Goal: Task Accomplishment & Management: Use online tool/utility

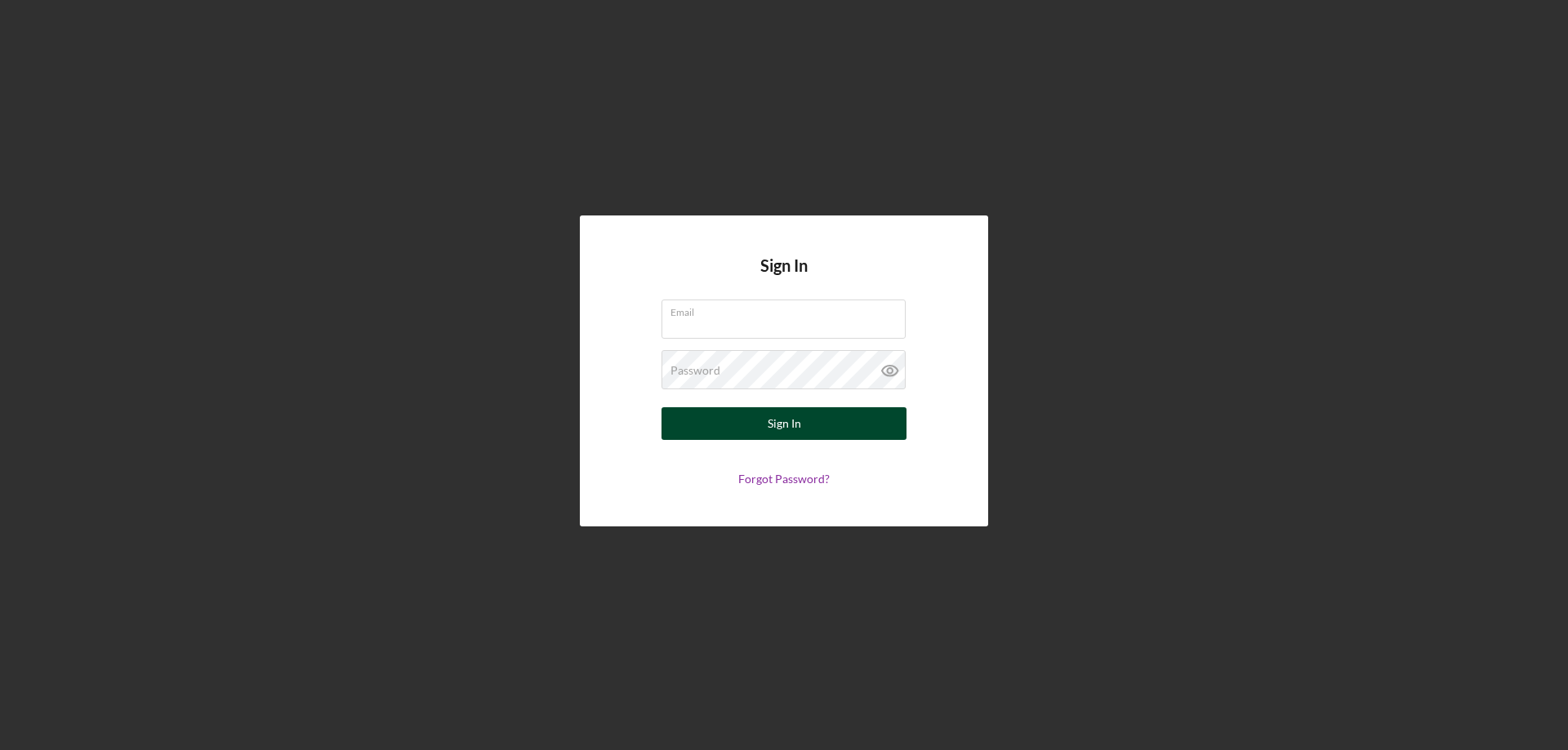
type input "[PERSON_NAME][EMAIL_ADDRESS][DOMAIN_NAME]"
click at [748, 433] on button "Sign In" at bounding box center [784, 424] width 245 height 33
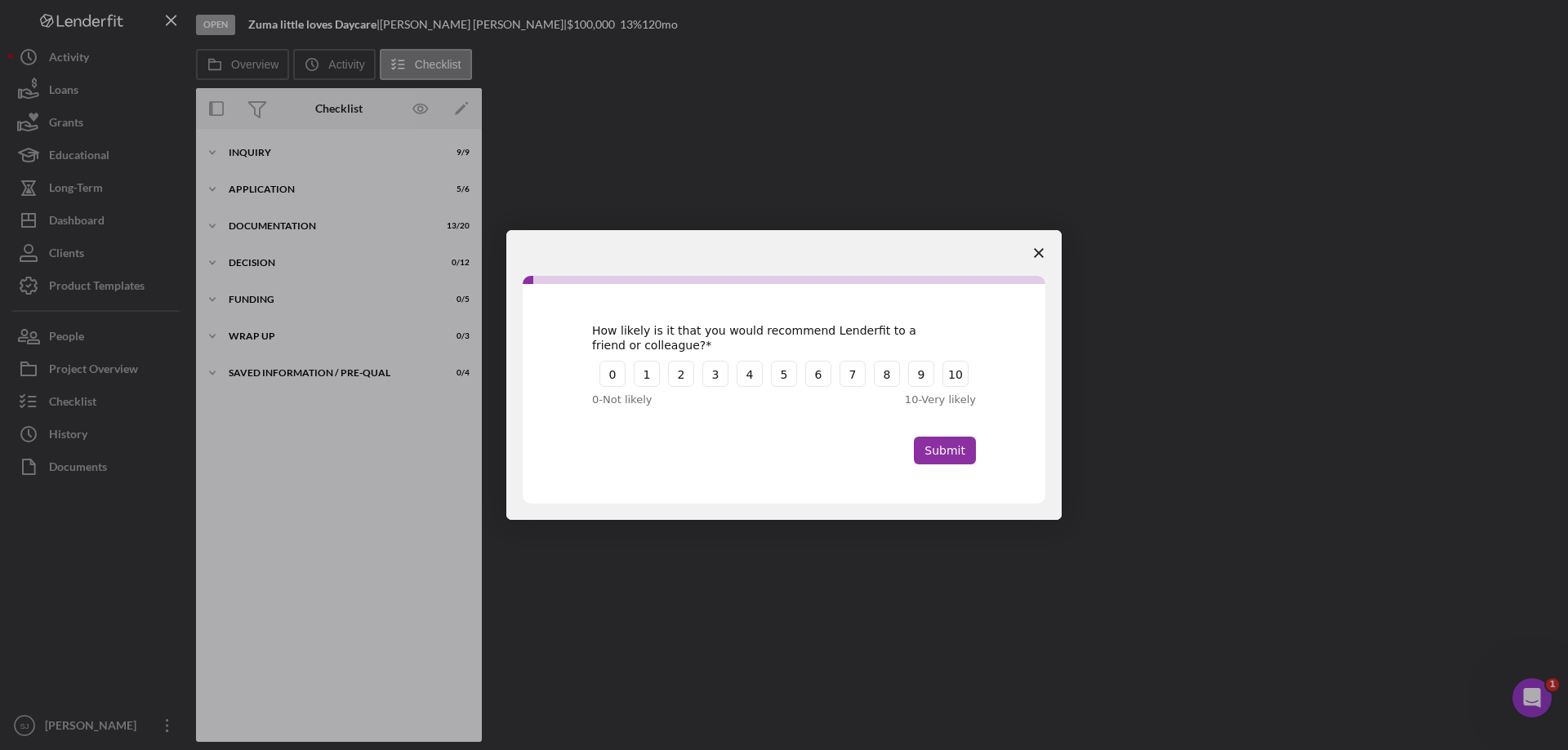
click at [1044, 257] on span "Close survey" at bounding box center [1038, 252] width 46 height 46
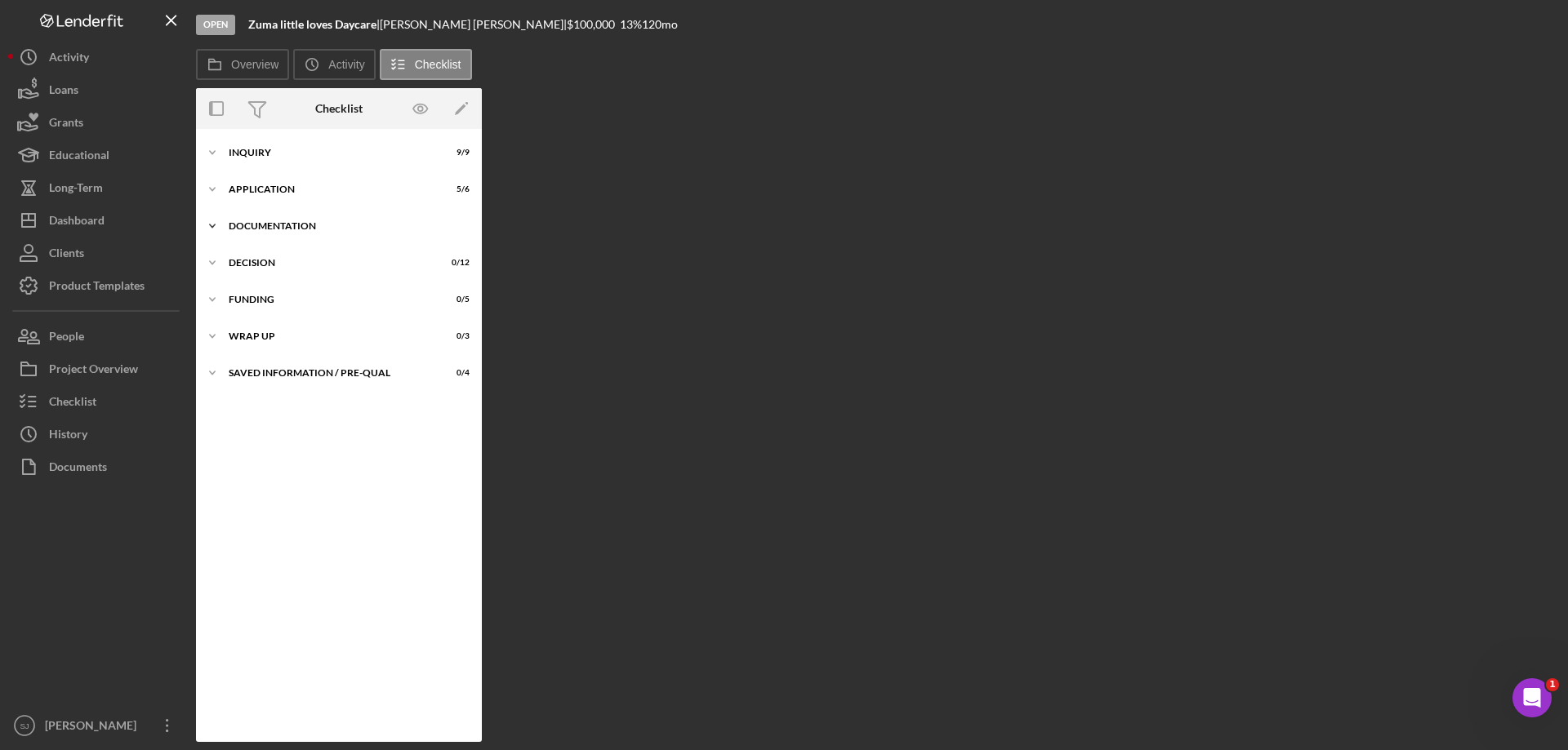
click at [233, 226] on div "Documentation" at bounding box center [345, 226] width 233 height 9
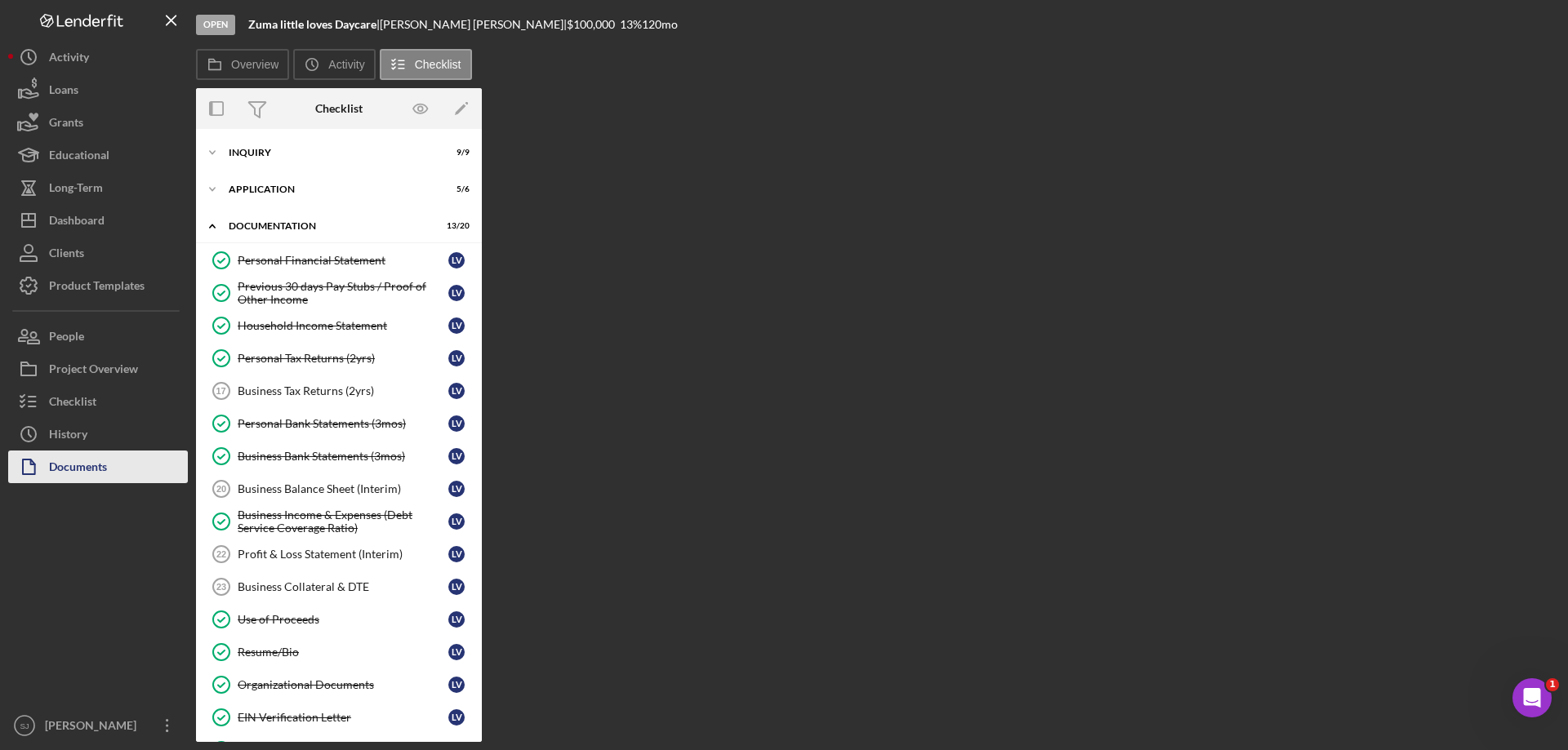
click at [81, 464] on div "Documents" at bounding box center [78, 468] width 58 height 37
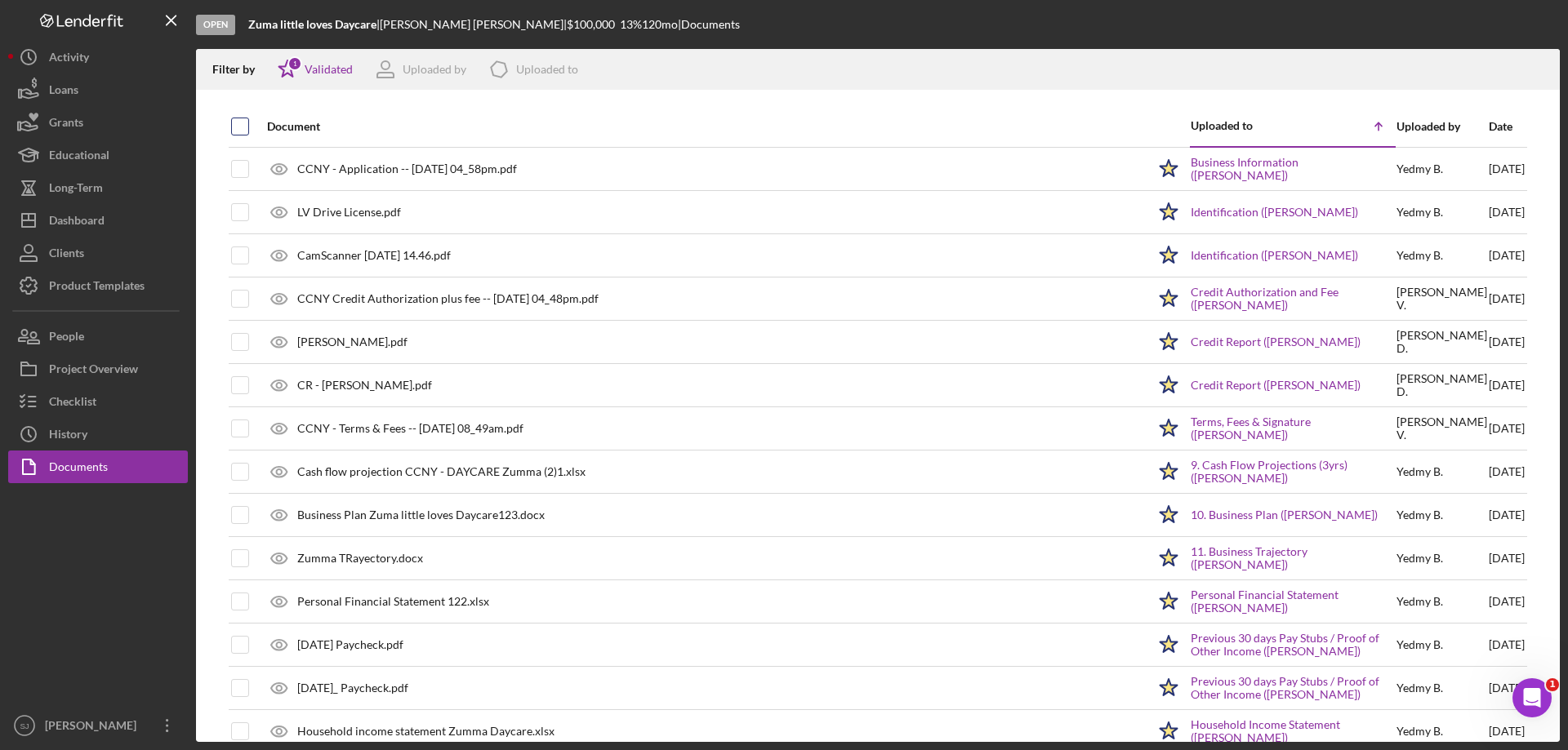
click at [233, 125] on input "checkbox" at bounding box center [240, 126] width 16 height 16
checkbox input "true"
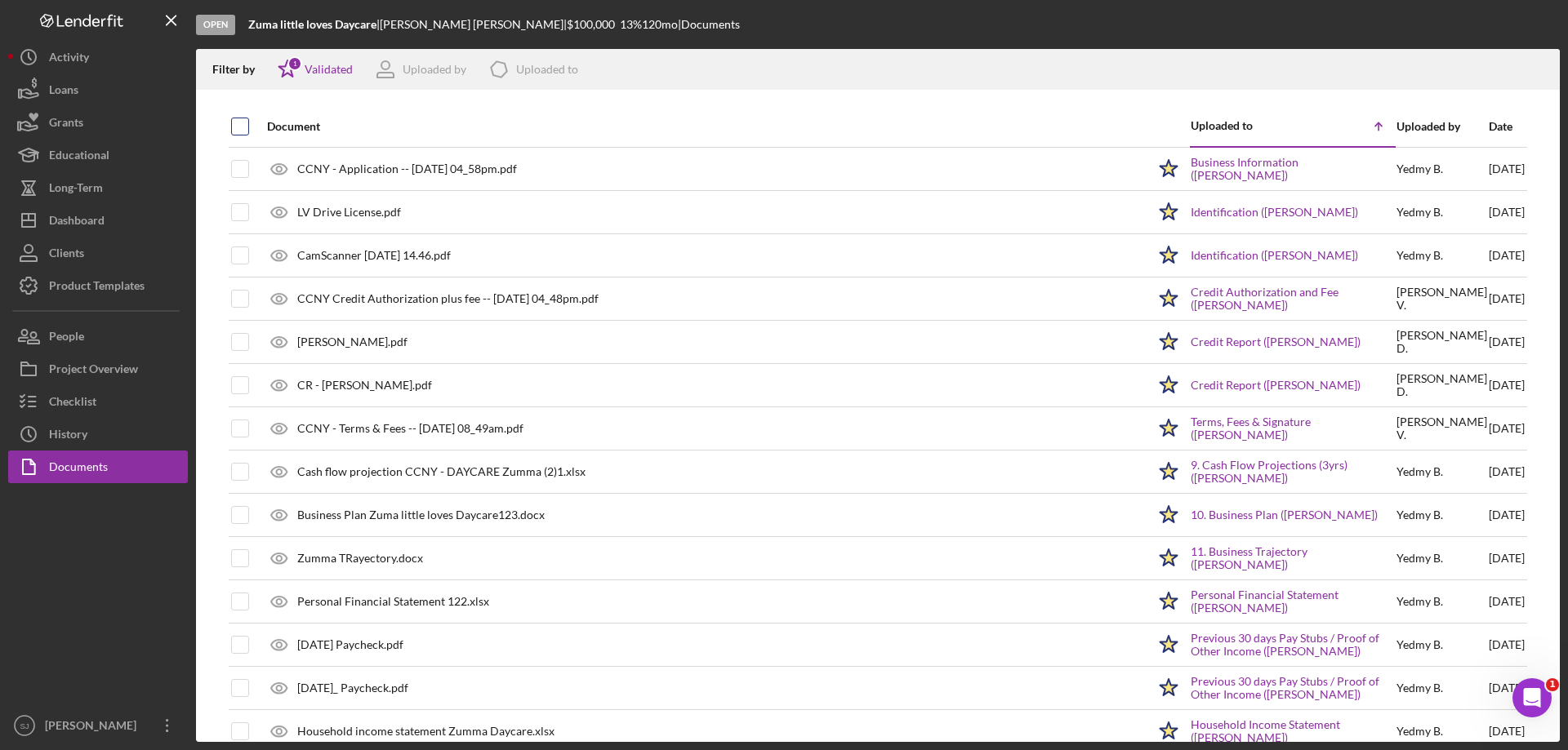
checkbox input "true"
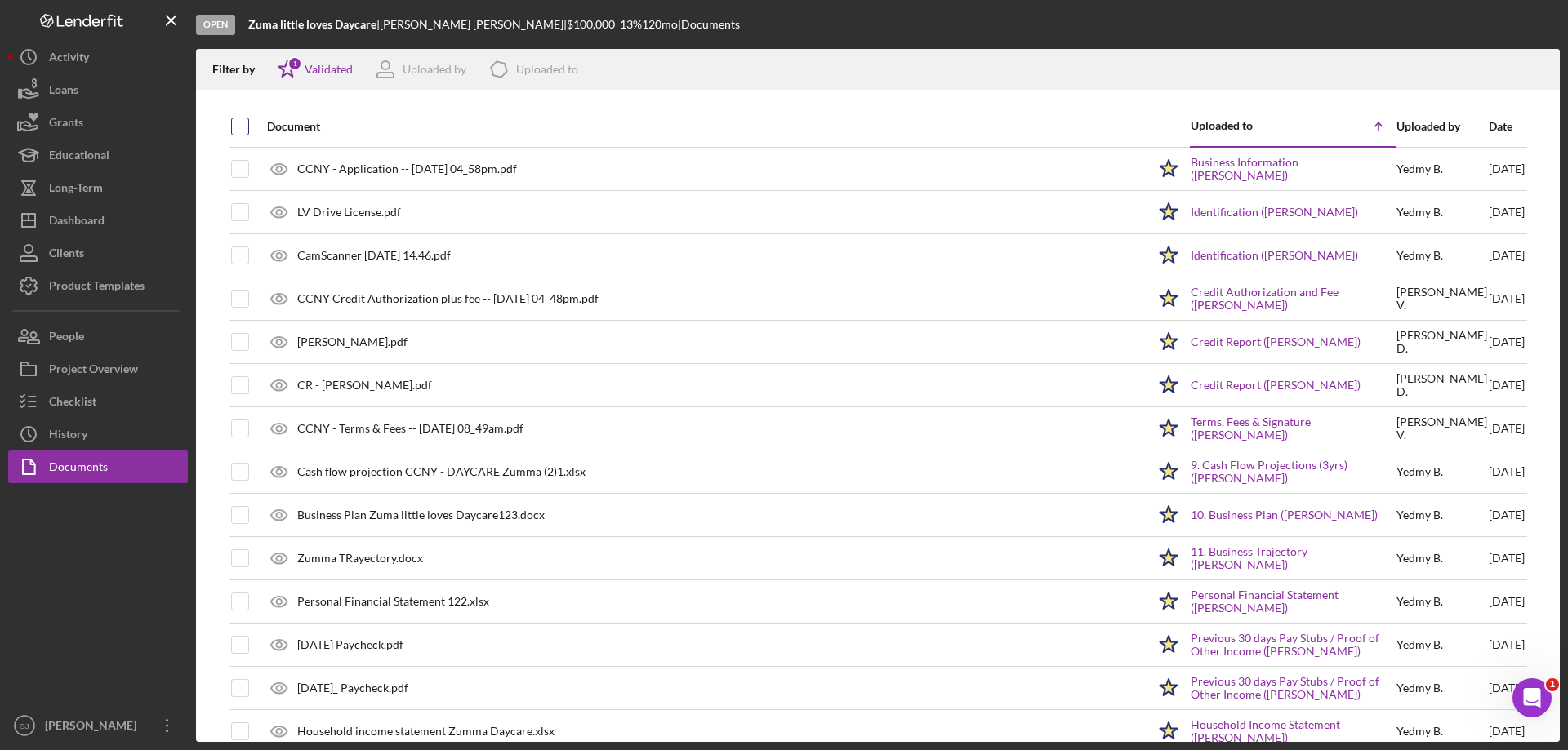
checkbox input "true"
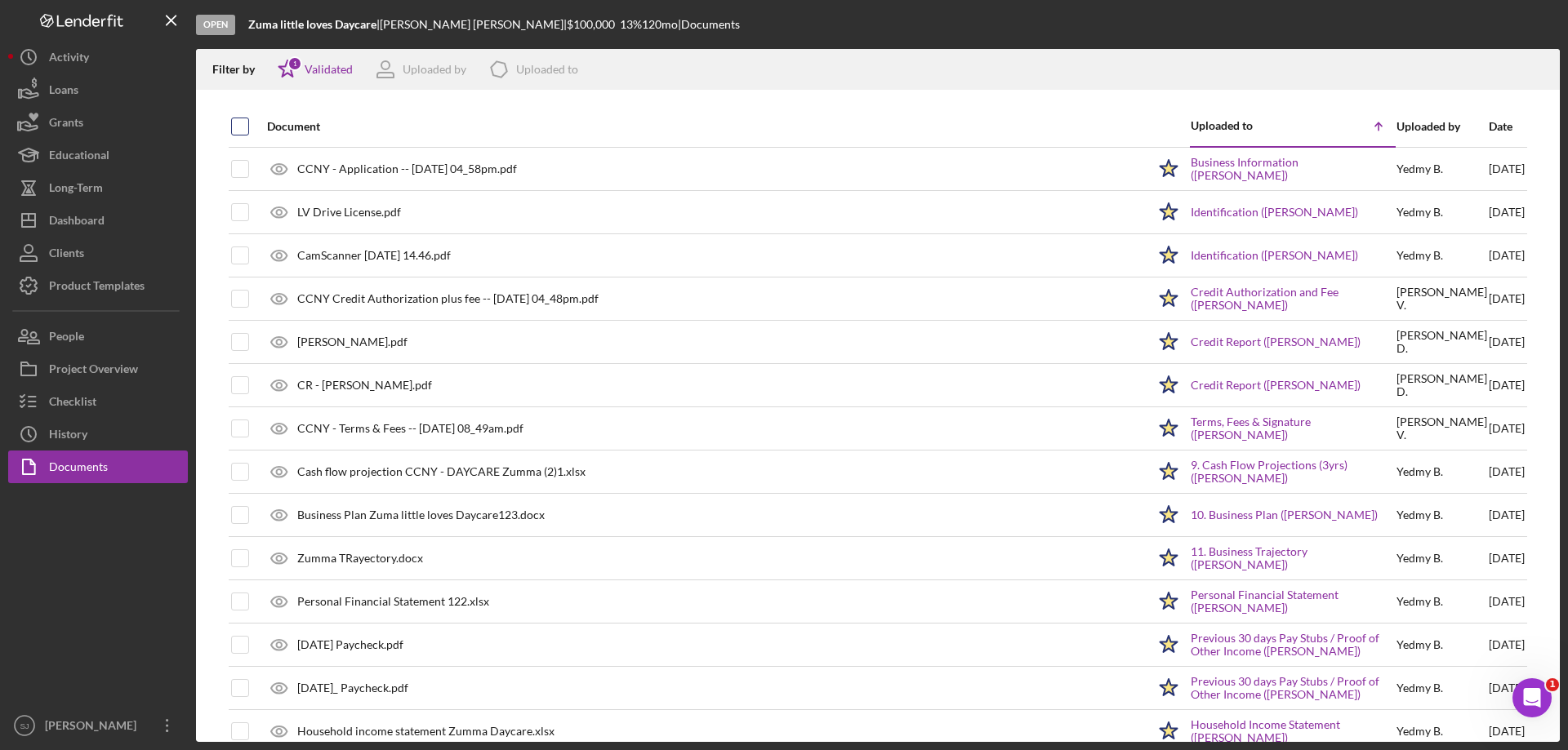
checkbox input "true"
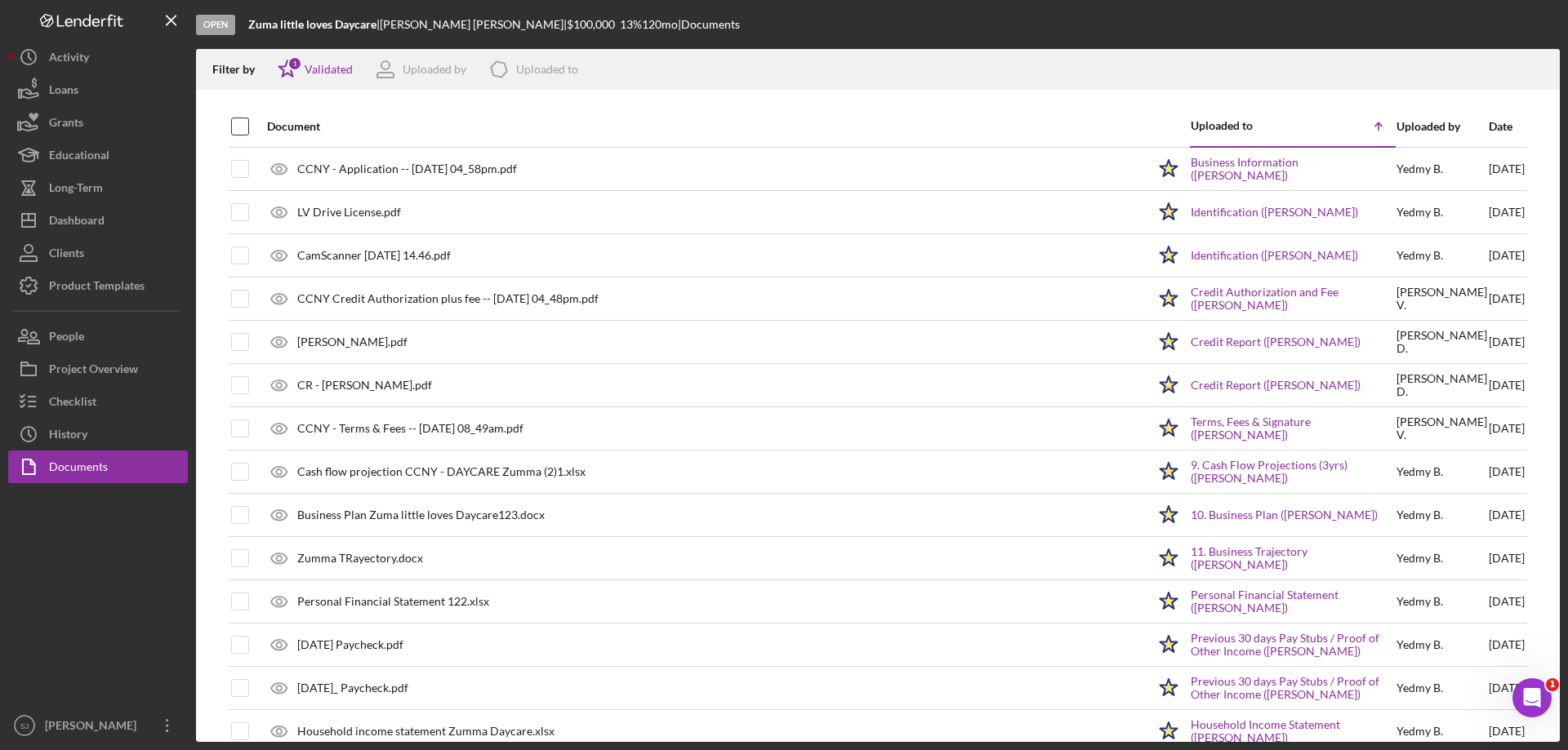
checkbox input "true"
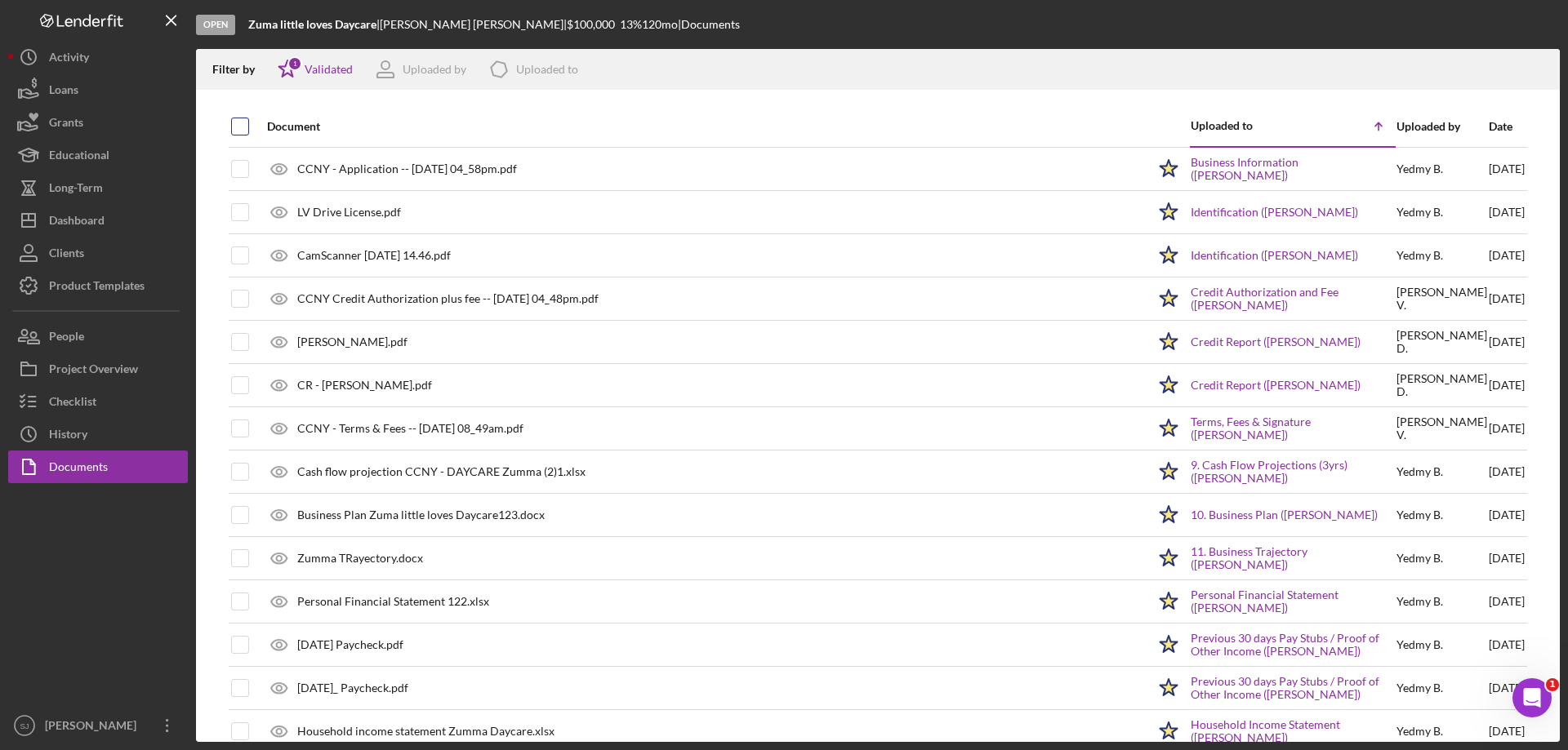
checkbox input "true"
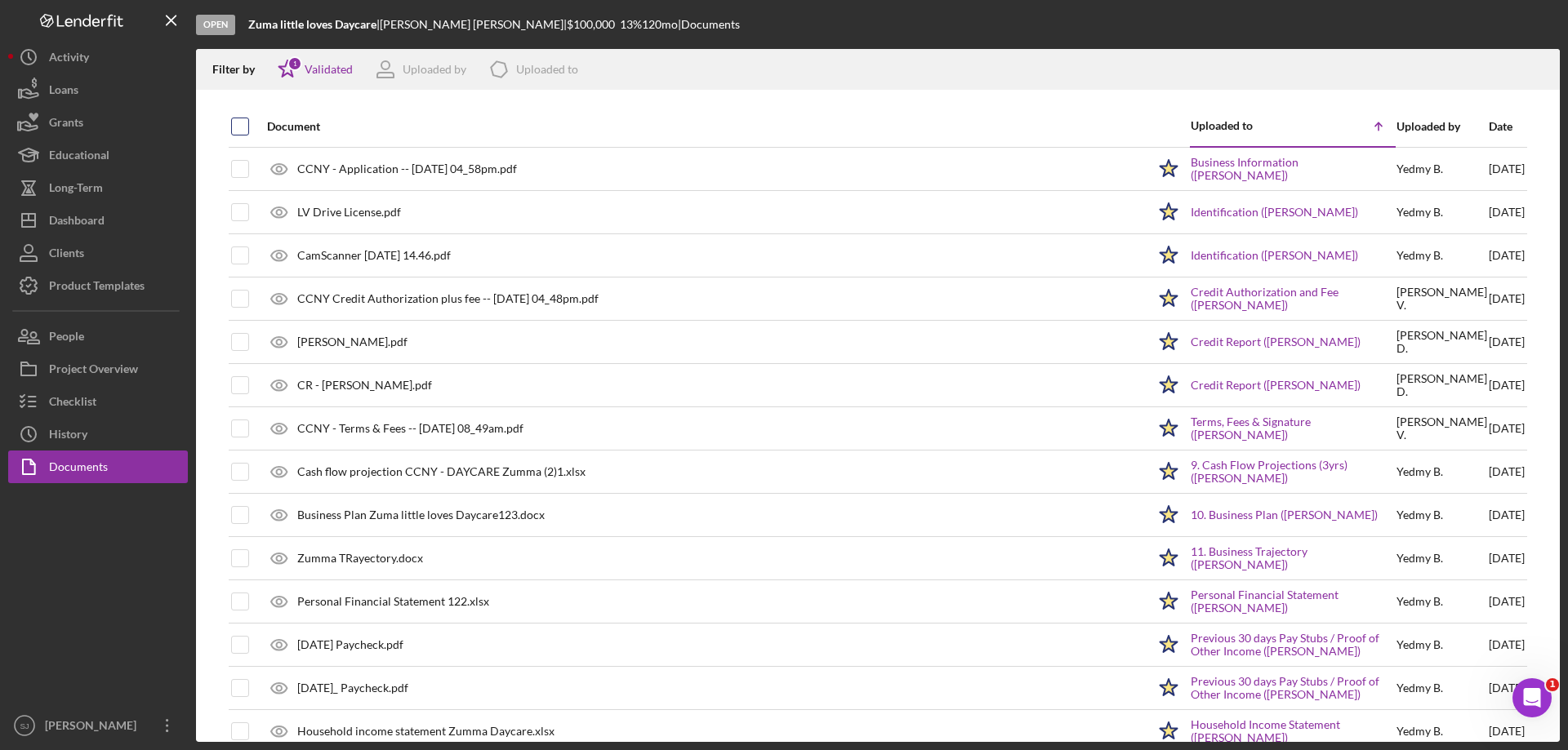
checkbox input "true"
click at [1546, 319] on div "Document Uploaded to Icon/Table Sort Arrow Uploaded by Date CCNY - Application …" at bounding box center [877, 424] width 1364 height 635
click at [1540, 74] on line "button" at bounding box center [1540, 71] width 0 height 9
click at [135, 646] on div at bounding box center [97, 596] width 180 height 226
